Goal: Manage account settings

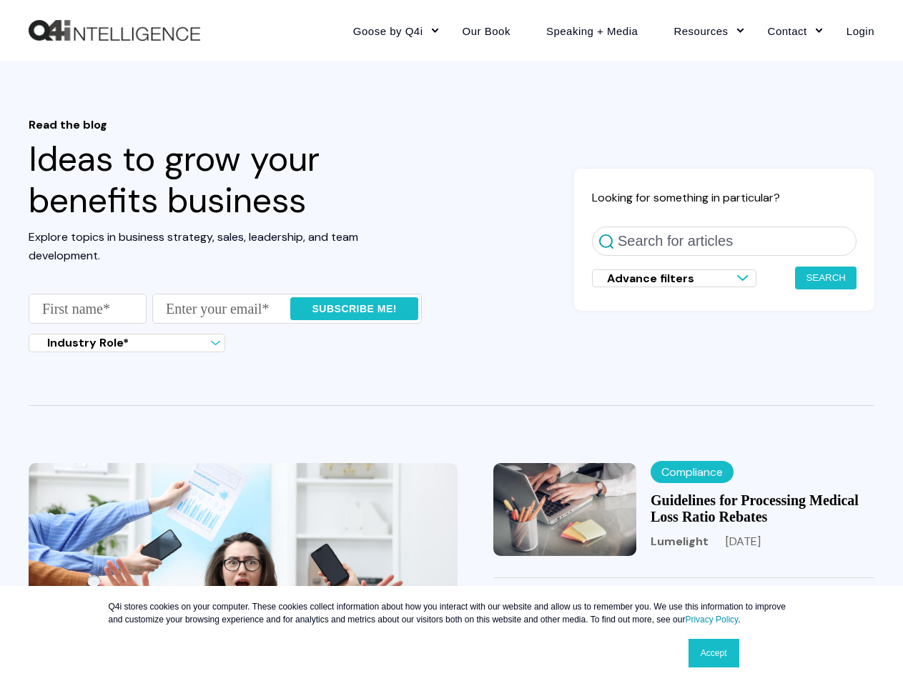
click at [225, 327] on fieldset "Enter First name * Enter your email *" at bounding box center [225, 314] width 393 height 40
click at [354, 309] on input "Subscribe me!" at bounding box center [354, 308] width 128 height 23
click at [674, 278] on span "Advance filters" at bounding box center [650, 278] width 87 height 15
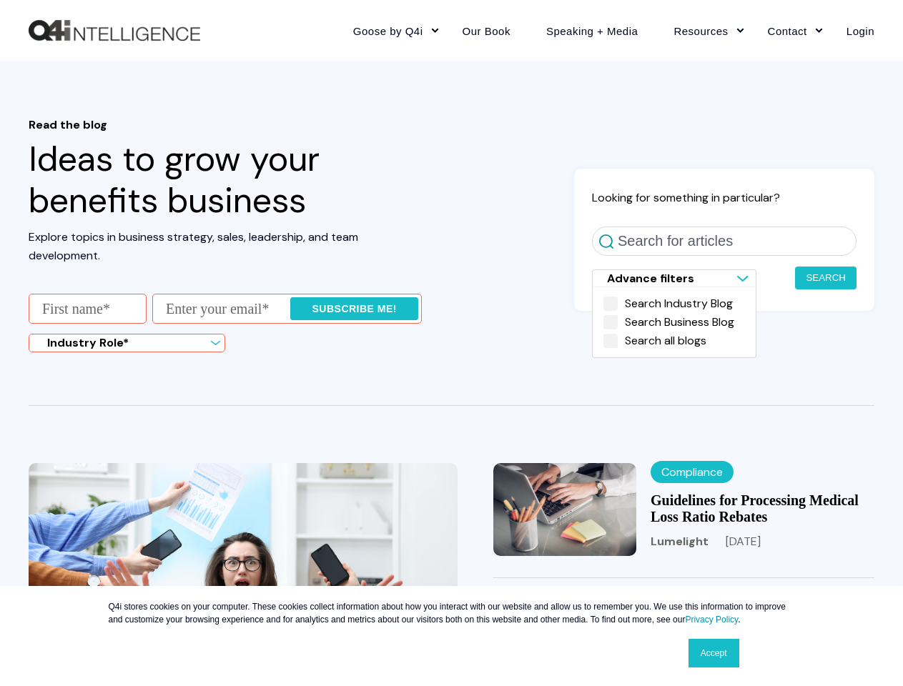
click at [826, 278] on button "Search" at bounding box center [825, 278] width 61 height 23
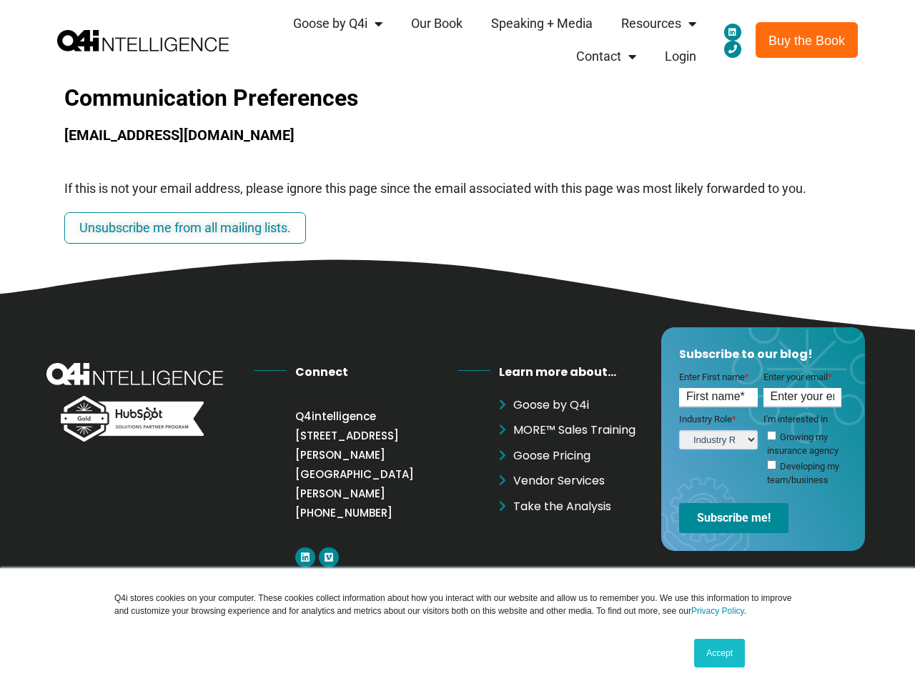
click at [763, 452] on ul "Growing my insurance agency Developing my team/business" at bounding box center [802, 458] width 79 height 56
